Goal: Information Seeking & Learning: Check status

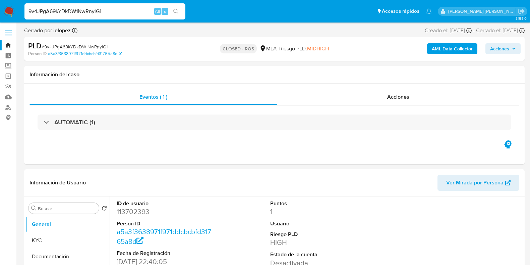
select select "10"
click at [92, 11] on input "9v4JPgA69kYDkDW1NwRnyiG1" at bounding box center [104, 11] width 161 height 9
drag, startPoint x: 0, startPoint y: 0, endPoint x: 92, endPoint y: 11, distance: 92.8
click at [92, 11] on input "9v4JPgA69kYDkDW1NwRnyiG1" at bounding box center [104, 11] width 161 height 9
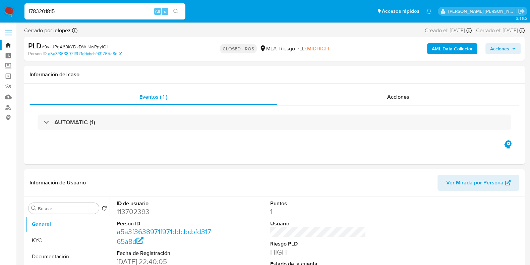
type input "1783201815"
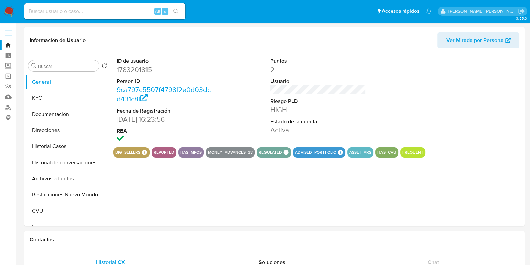
select select "10"
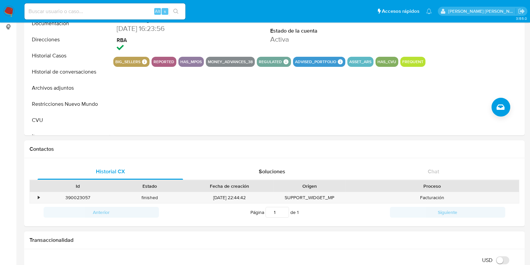
scroll to position [83, 0]
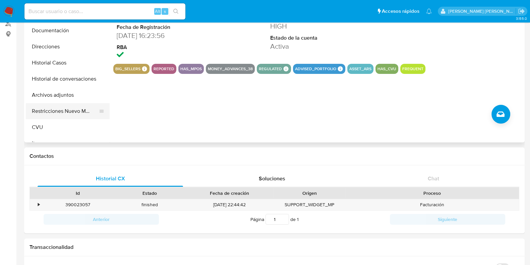
click at [48, 114] on button "Restricciones Nuevo Mundo" at bounding box center [65, 111] width 78 height 16
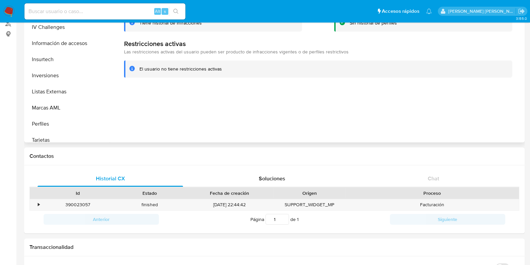
scroll to position [315, 0]
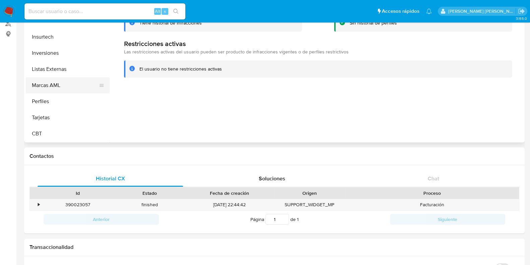
click at [50, 82] on button "Marcas AML" at bounding box center [65, 85] width 78 height 16
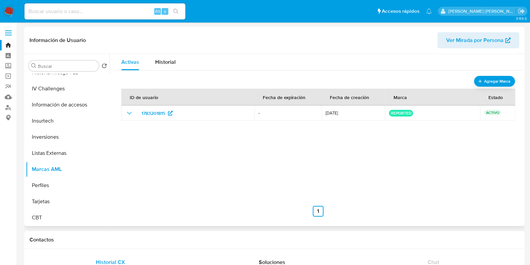
scroll to position [0, 0]
click at [126, 115] on icon "show_hidden_detail_by_id_1783201815" at bounding box center [129, 113] width 8 height 8
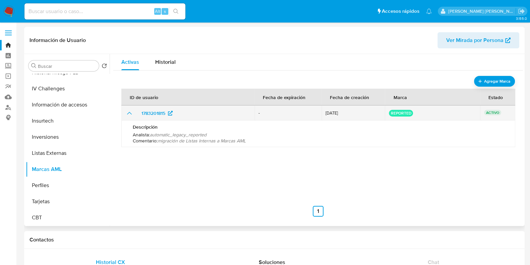
click at [126, 115] on icon "show_hidden_detail_by_id_1783201815" at bounding box center [129, 113] width 8 height 8
click at [127, 114] on icon "show_hidden_detail_by_id_1783201815" at bounding box center [129, 113] width 8 height 8
click at [127, 114] on icon "show_hidden_detail_by_id_1783201815" at bounding box center [129, 113] width 5 height 3
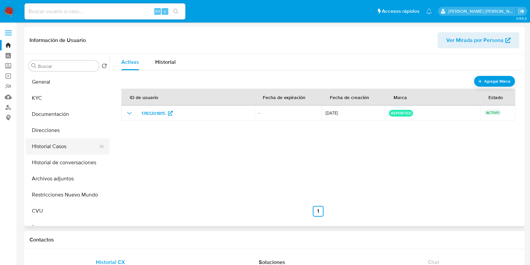
click at [53, 149] on button "Historial Casos" at bounding box center [65, 146] width 78 height 16
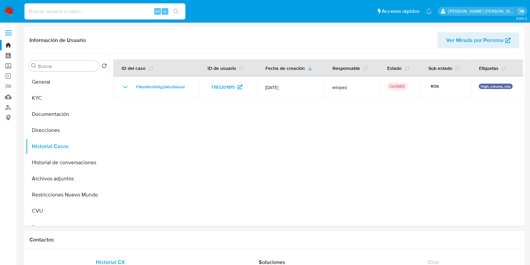
click at [126, 14] on input at bounding box center [104, 11] width 161 height 9
paste input "3Yi4GEtWURlpzNSGMjGm5FYF"
type input "3Yi4GEtWURlpzNSGMjGm5FYF"
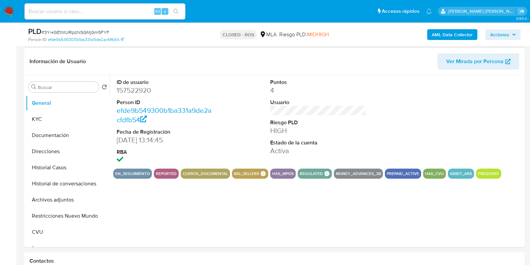
scroll to position [126, 0]
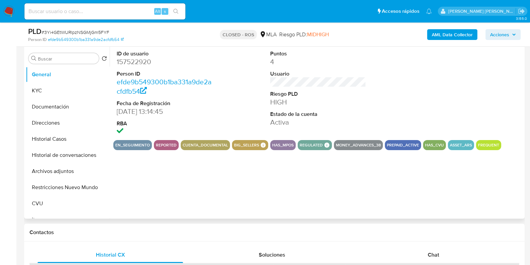
select select "10"
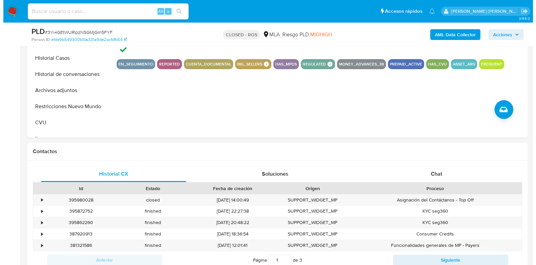
scroll to position [78, 0]
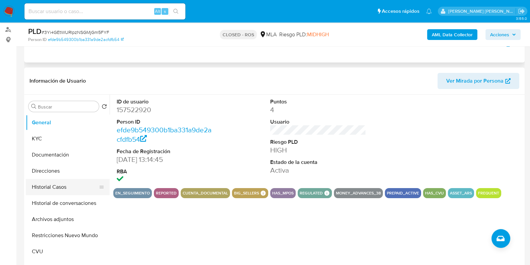
click at [58, 182] on button "Historial Casos" at bounding box center [65, 187] width 78 height 16
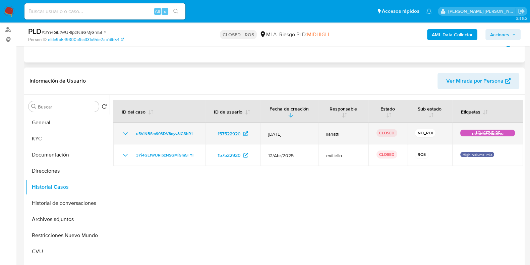
drag, startPoint x: 136, startPoint y: 127, endPoint x: 198, endPoint y: 136, distance: 62.7
click at [198, 136] on td "u5VINBSm903DV8oyv8iG3hR1" at bounding box center [159, 133] width 92 height 21
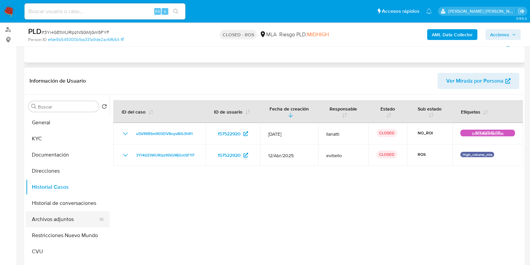
click at [59, 214] on button "Archivos adjuntos" at bounding box center [65, 219] width 78 height 16
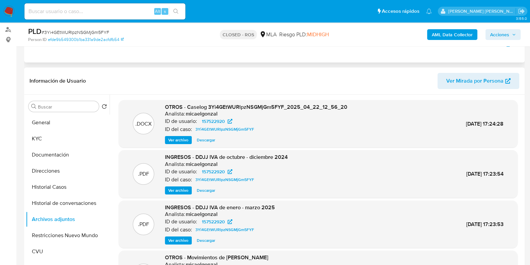
click at [180, 139] on span "Ver archivo" at bounding box center [178, 139] width 20 height 7
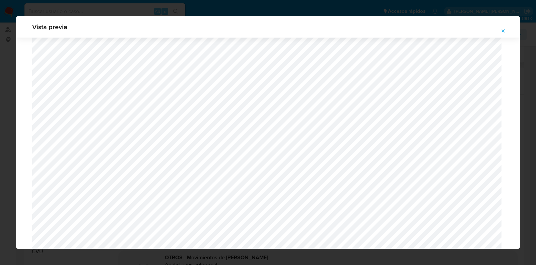
scroll to position [615, 0]
click at [505, 34] on span "Attachment preview" at bounding box center [503, 30] width 5 height 9
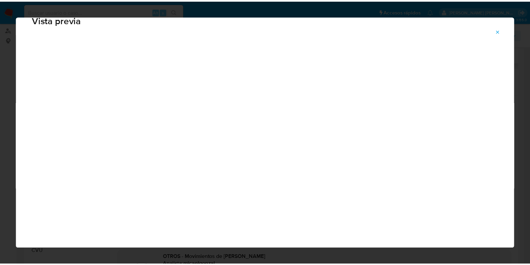
scroll to position [17, 0]
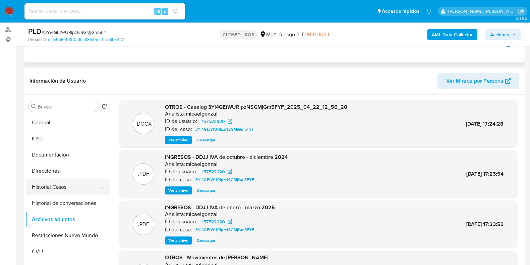
click at [45, 191] on button "Historial Casos" at bounding box center [65, 187] width 78 height 16
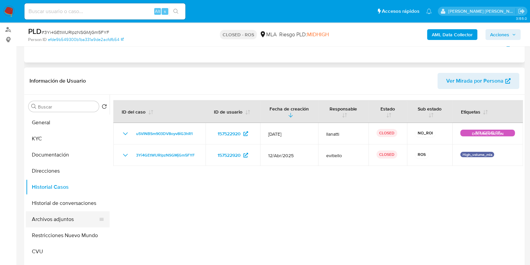
click at [57, 214] on button "Archivos adjuntos" at bounding box center [65, 219] width 78 height 16
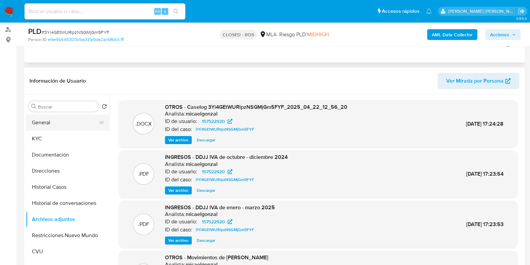
click at [49, 126] on button "General" at bounding box center [65, 122] width 78 height 16
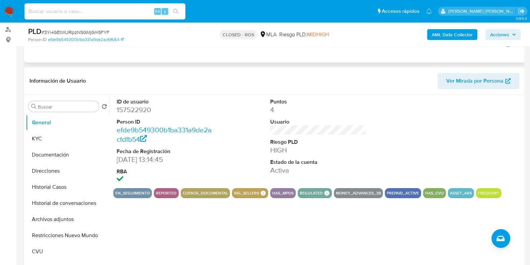
click at [127, 9] on input at bounding box center [104, 11] width 161 height 9
paste input "1783201815"
type input "1783201815"
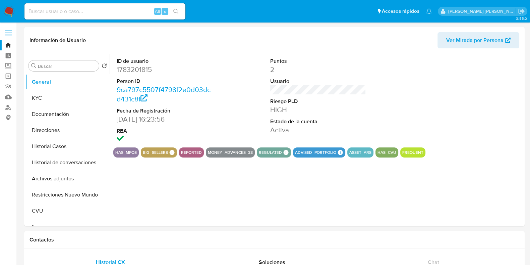
select select "10"
click at [57, 177] on button "Archivos adjuntos" at bounding box center [65, 178] width 78 height 16
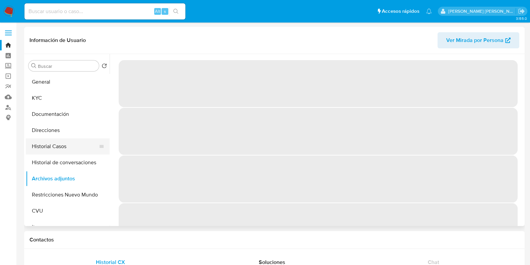
click at [48, 147] on button "Historial Casos" at bounding box center [65, 146] width 78 height 16
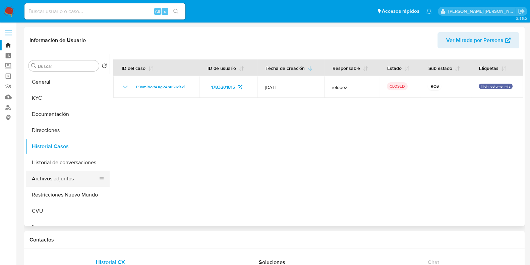
click at [47, 177] on button "Archivos adjuntos" at bounding box center [65, 178] width 78 height 16
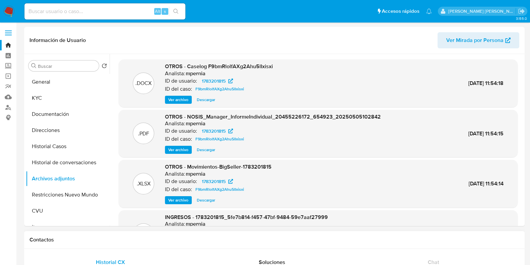
click at [459, 231] on div "Contactos" at bounding box center [274, 240] width 501 height 18
click at [176, 97] on span "Ver archivo" at bounding box center [178, 99] width 20 height 7
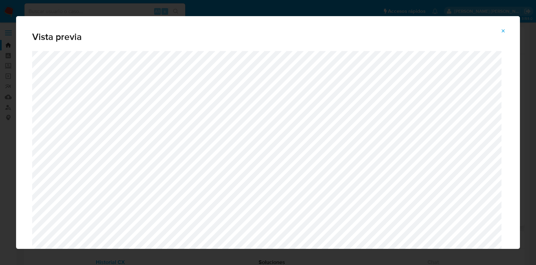
click at [505, 27] on span "Attachment preview" at bounding box center [503, 30] width 5 height 9
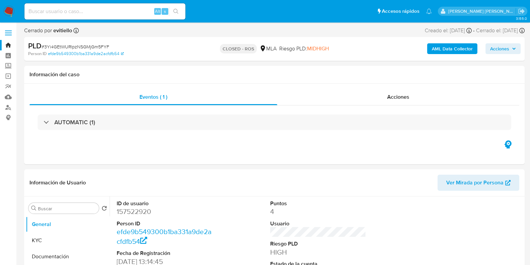
select select "10"
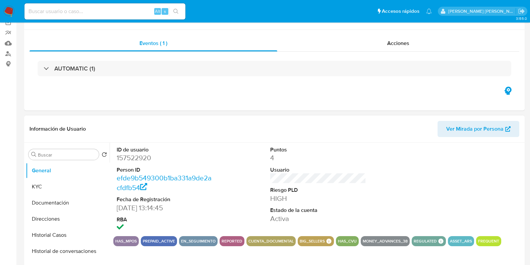
scroll to position [83, 0]
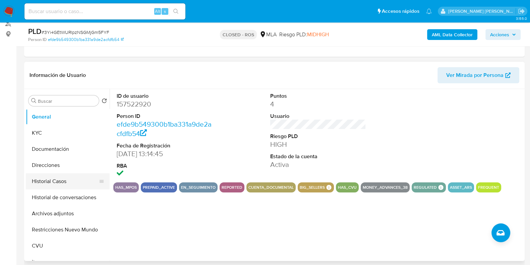
click at [45, 184] on button "Historial Casos" at bounding box center [65, 181] width 78 height 16
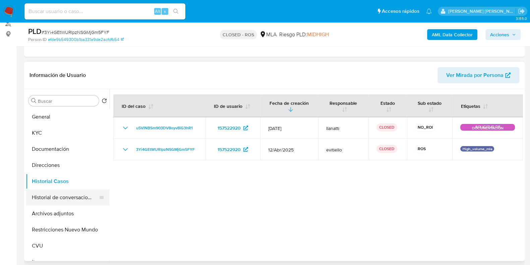
click at [52, 198] on button "Historial de conversaciones" at bounding box center [65, 197] width 78 height 16
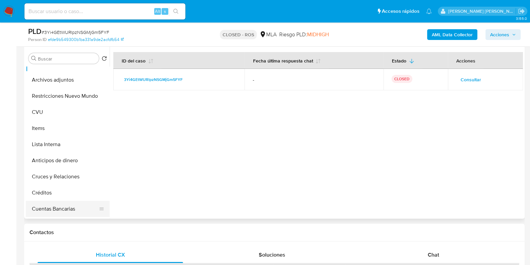
scroll to position [0, 0]
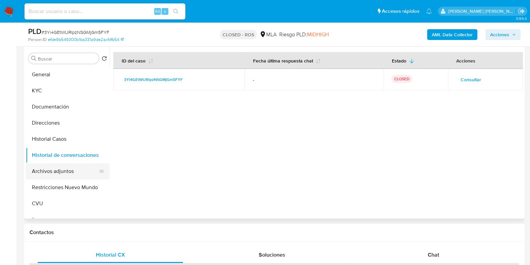
click at [53, 171] on button "Archivos adjuntos" at bounding box center [65, 171] width 78 height 16
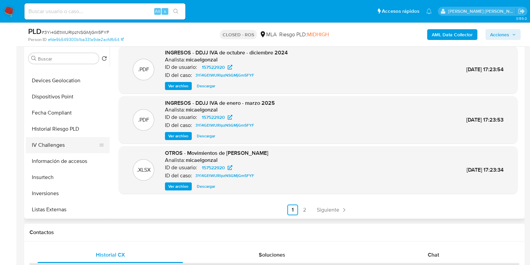
scroll to position [315, 0]
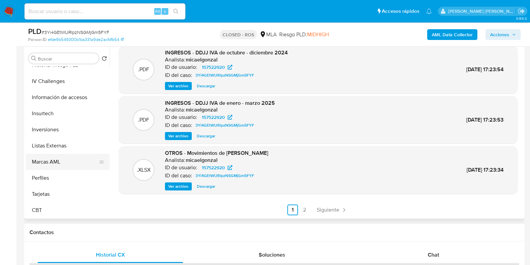
click at [55, 165] on button "Marcas AML" at bounding box center [65, 162] width 78 height 16
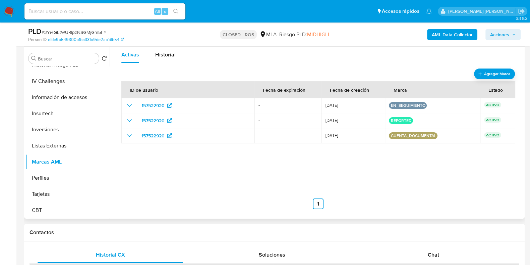
scroll to position [83, 0]
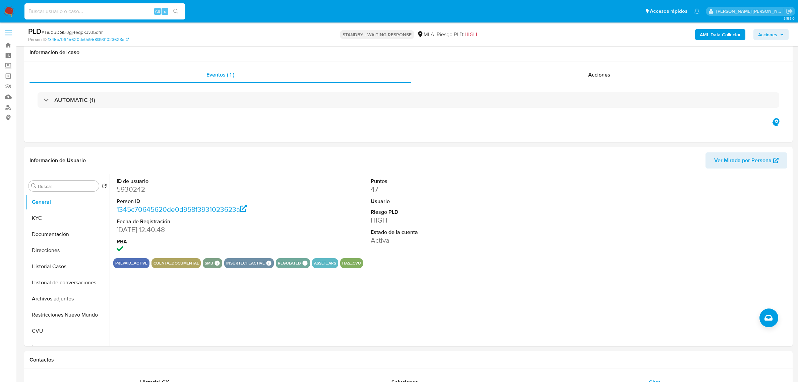
select select "10"
click at [69, 9] on input at bounding box center [104, 11] width 161 height 9
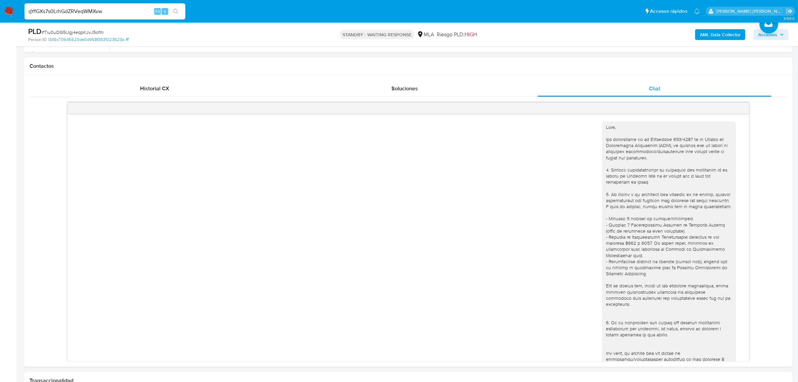
scroll to position [312, 0]
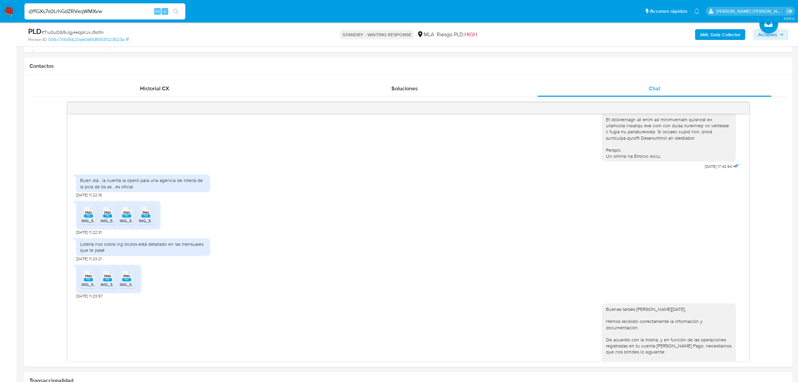
type input "qYfGXs7s0LrhGdZRVeqWMXvw"
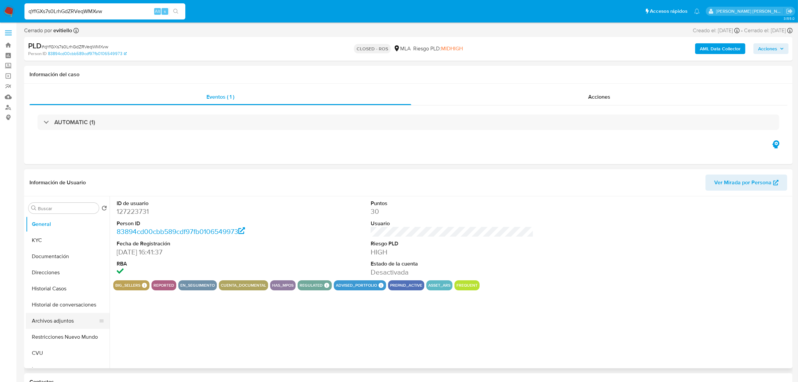
click at [48, 316] on button "Archivos adjuntos" at bounding box center [65, 320] width 78 height 16
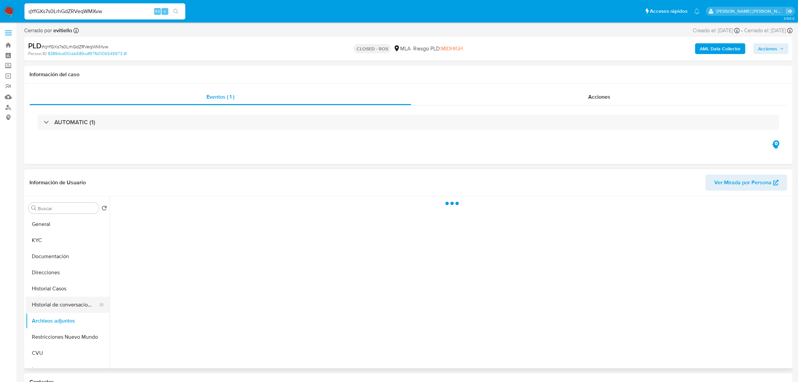
select select "10"
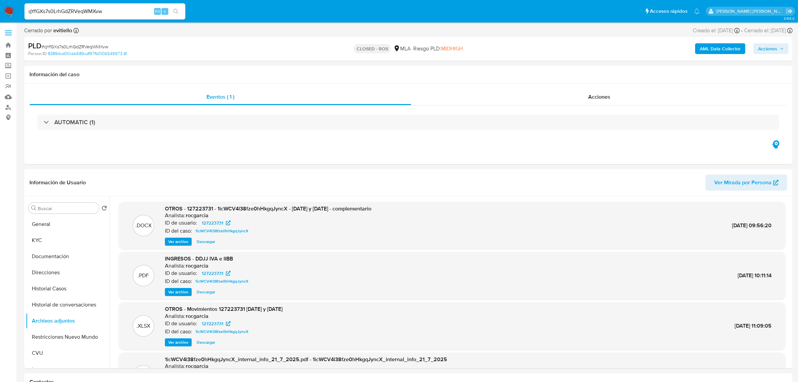
click at [79, 14] on input "qYfGXs7s0LrhGdZRVeqWMXvw" at bounding box center [104, 11] width 161 height 9
paste input "KZPXEE1QK83KTjEBsi4jzwum"
type input "KZPXEE1QK83KTjEBsi4jzwum"
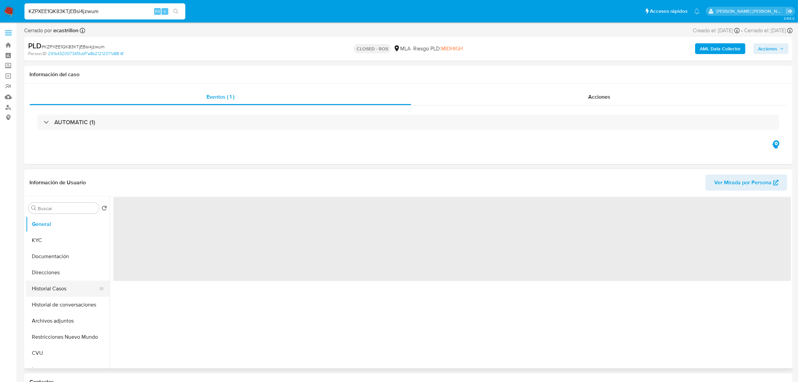
click at [48, 288] on button "Historial Casos" at bounding box center [65, 288] width 78 height 16
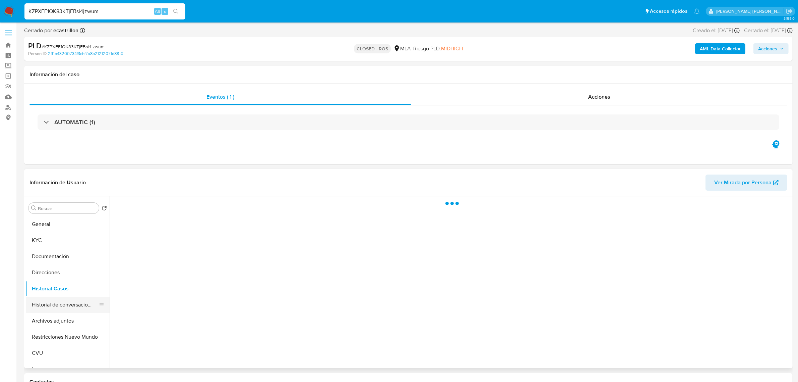
select select "10"
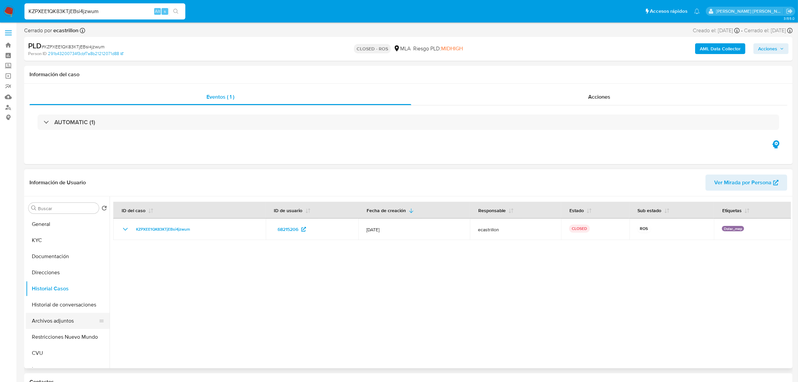
click at [47, 317] on button "Archivos adjuntos" at bounding box center [65, 320] width 78 height 16
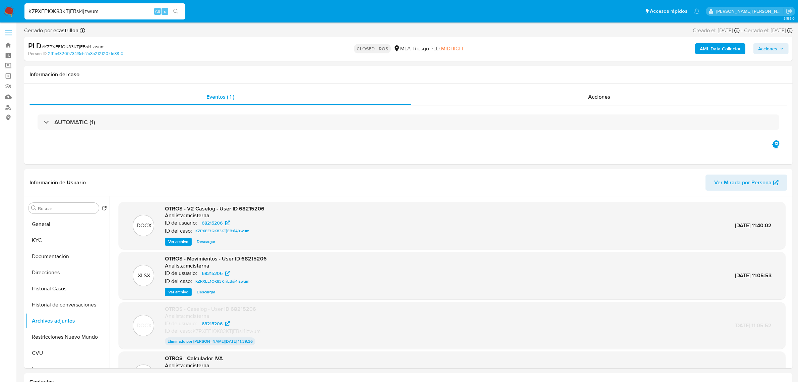
click at [74, 13] on input "KZPXEE1QK83KTjEBsi4jzwum" at bounding box center [104, 11] width 161 height 9
paste input "1187946759"
type input "1187946759"
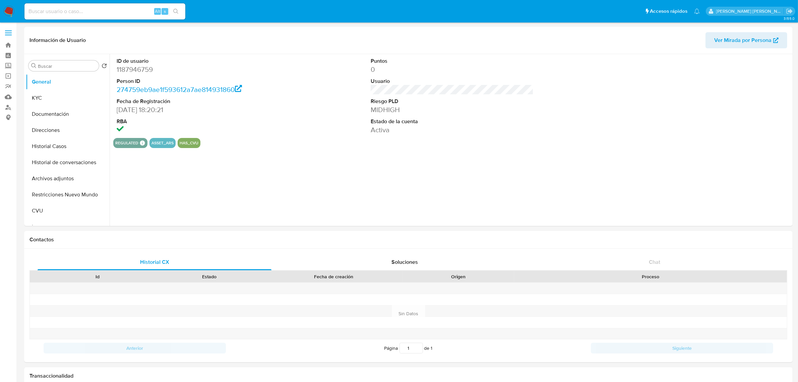
select select "10"
click at [50, 163] on button "Historial de conversaciones" at bounding box center [65, 162] width 78 height 16
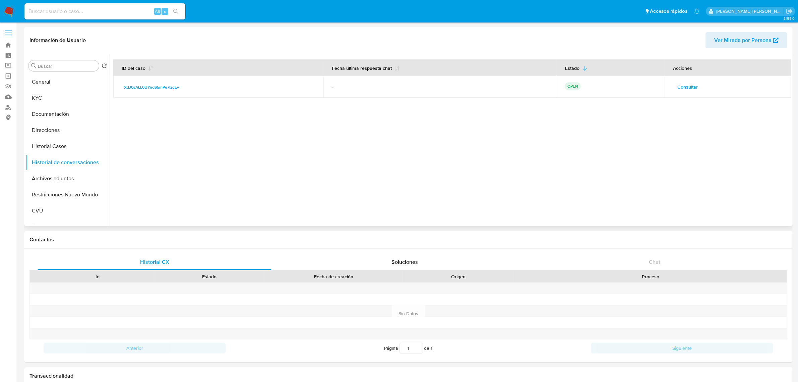
click at [683, 86] on span "Consultar" at bounding box center [688, 86] width 20 height 9
